Goal: Transaction & Acquisition: Download file/media

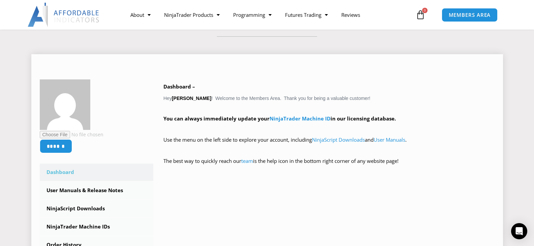
scroll to position [101, 0]
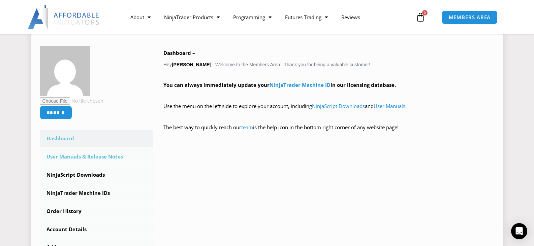
click at [95, 157] on link "User Manuals & Release Notes" at bounding box center [97, 157] width 114 height 18
click at [95, 156] on link "User Manuals & Release Notes" at bounding box center [97, 157] width 114 height 18
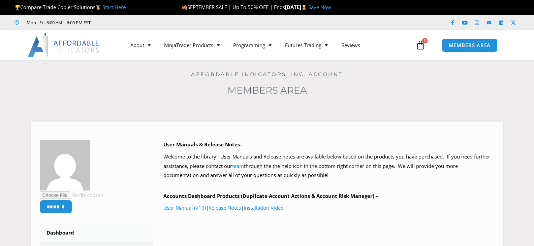
click at [461, 68] on div "Affordable Indicators, Inc. Account" at bounding box center [267, 69] width 500 height 18
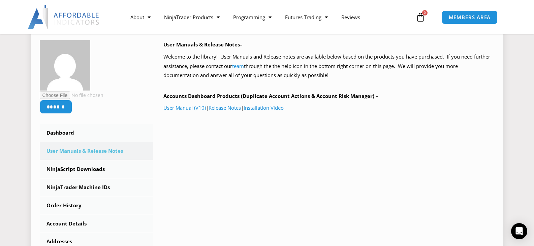
scroll to position [101, 0]
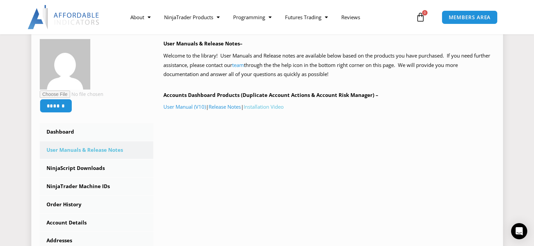
click at [269, 106] on link "Installation Video" at bounding box center [264, 106] width 40 height 7
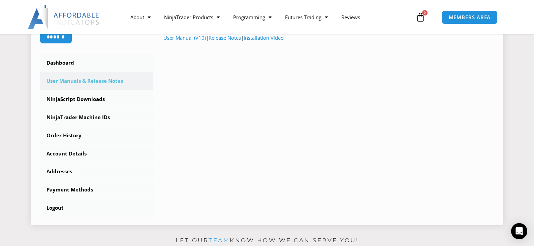
scroll to position [168, 0]
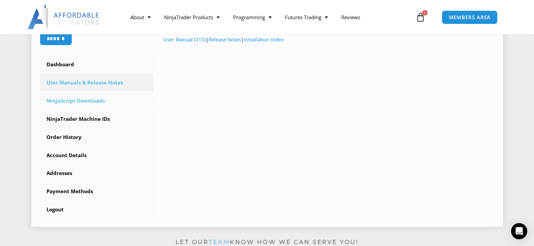
click at [78, 100] on link "NinjaScript Downloads" at bounding box center [97, 101] width 114 height 18
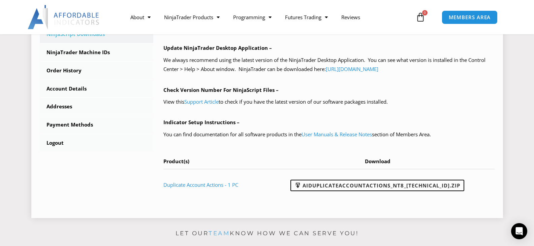
scroll to position [236, 0]
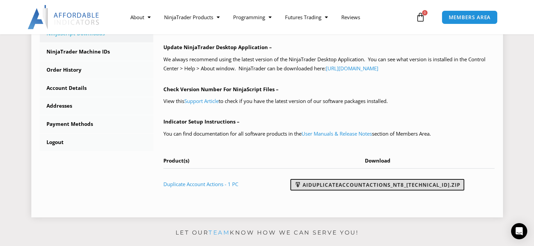
click at [380, 182] on link "AIDuplicateAccountActions_NT8_25.9.10.1.zip" at bounding box center [377, 184] width 174 height 11
click at [380, 182] on link "AIDuplicateAccountActions_NT8_[TECHNICAL_ID].zip" at bounding box center [377, 184] width 174 height 11
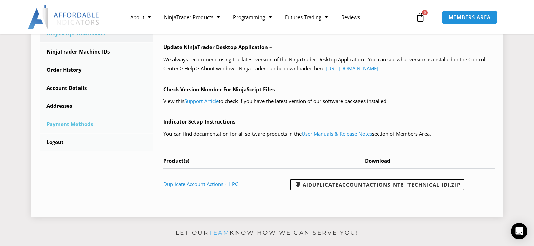
click at [125, 123] on link "Payment Methods" at bounding box center [97, 125] width 114 height 18
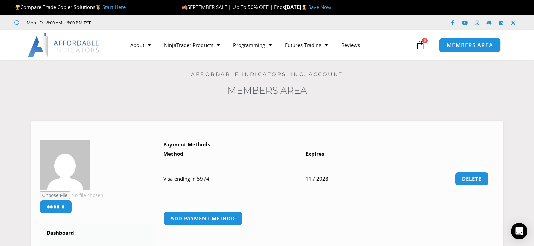
click at [459, 45] on span "MEMBERS AREA" at bounding box center [469, 45] width 46 height 6
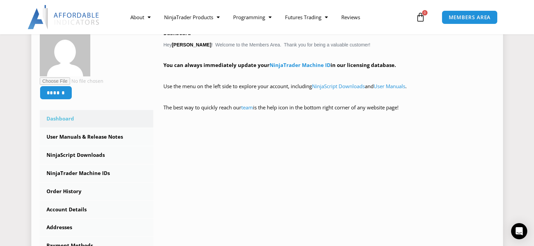
scroll to position [135, 0]
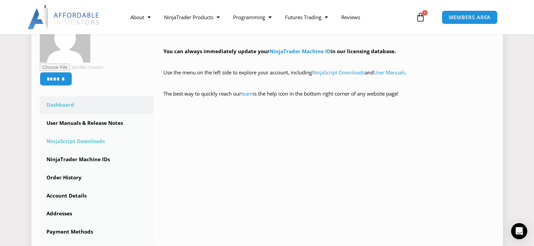
click at [77, 141] on link "NinjaScript Downloads" at bounding box center [97, 142] width 114 height 18
